Goal: Task Accomplishment & Management: Use online tool/utility

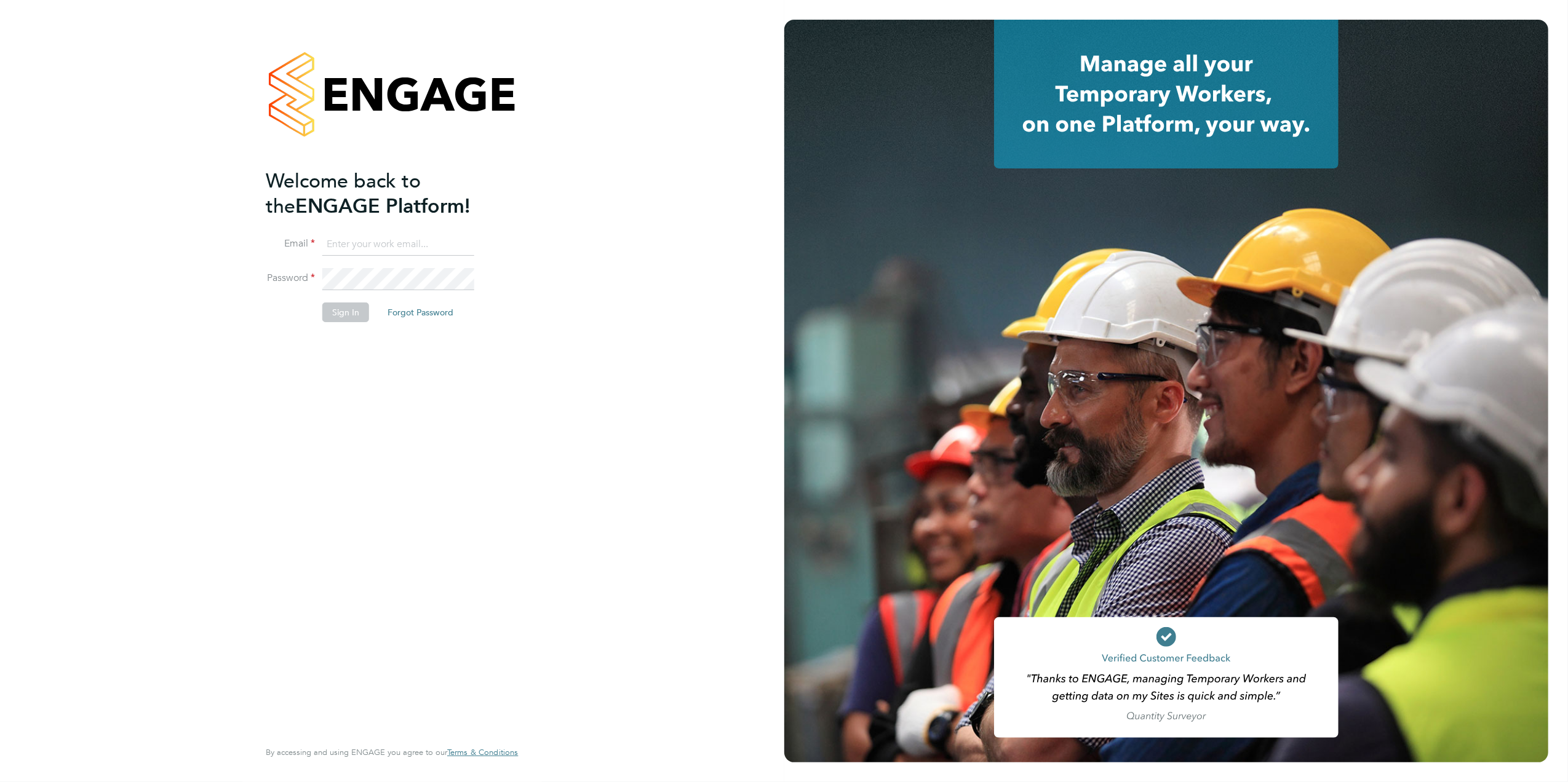
type input "kirsty.roach@abm.com"
click at [352, 315] on button "Sign In" at bounding box center [346, 312] width 47 height 20
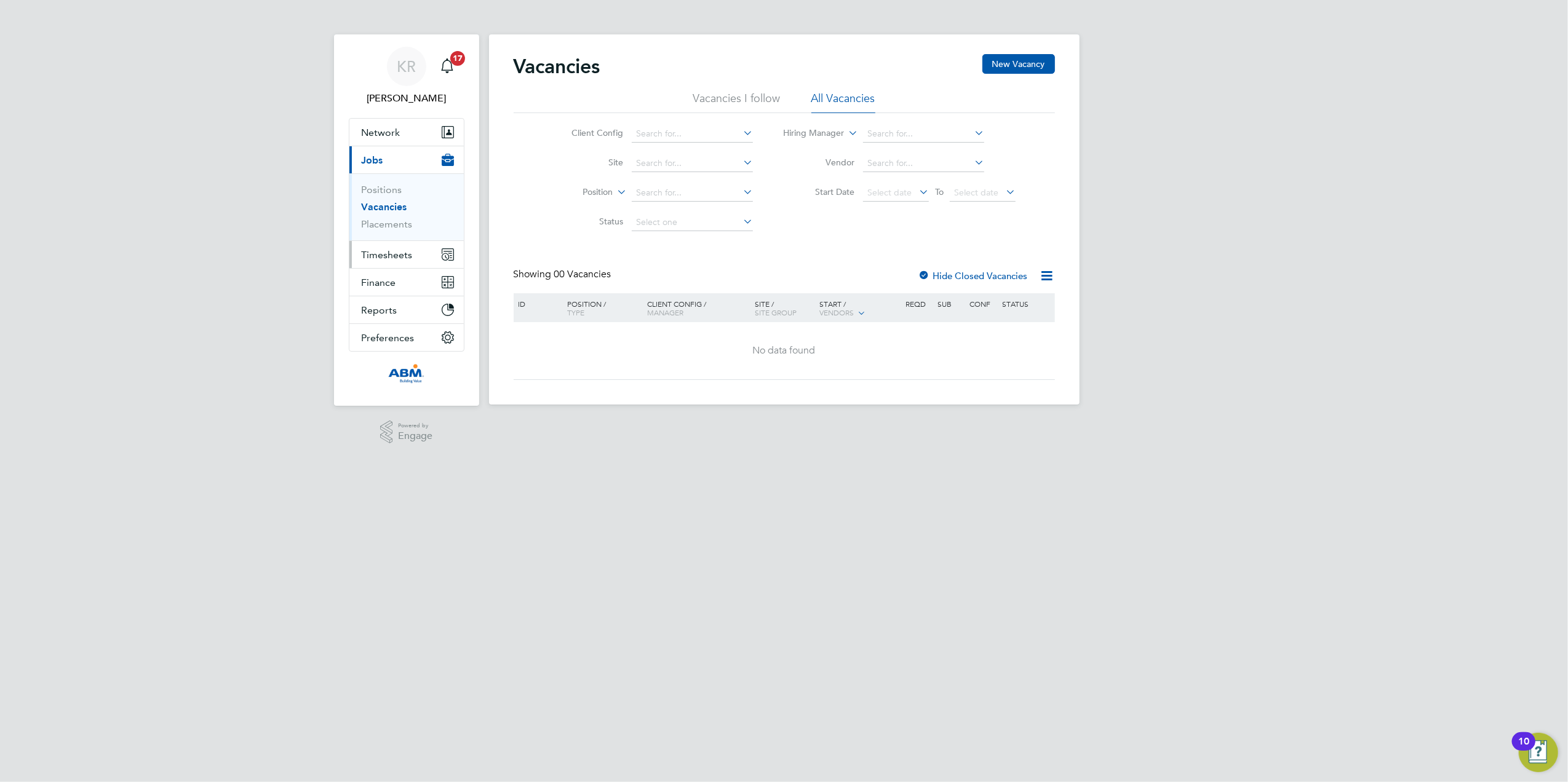
click at [372, 254] on span "Timesheets" at bounding box center [387, 255] width 51 height 12
click at [377, 256] on span "Timesheets" at bounding box center [387, 255] width 51 height 12
click at [388, 219] on link "Timesheets" at bounding box center [387, 217] width 51 height 12
